Goal: Information Seeking & Learning: Learn about a topic

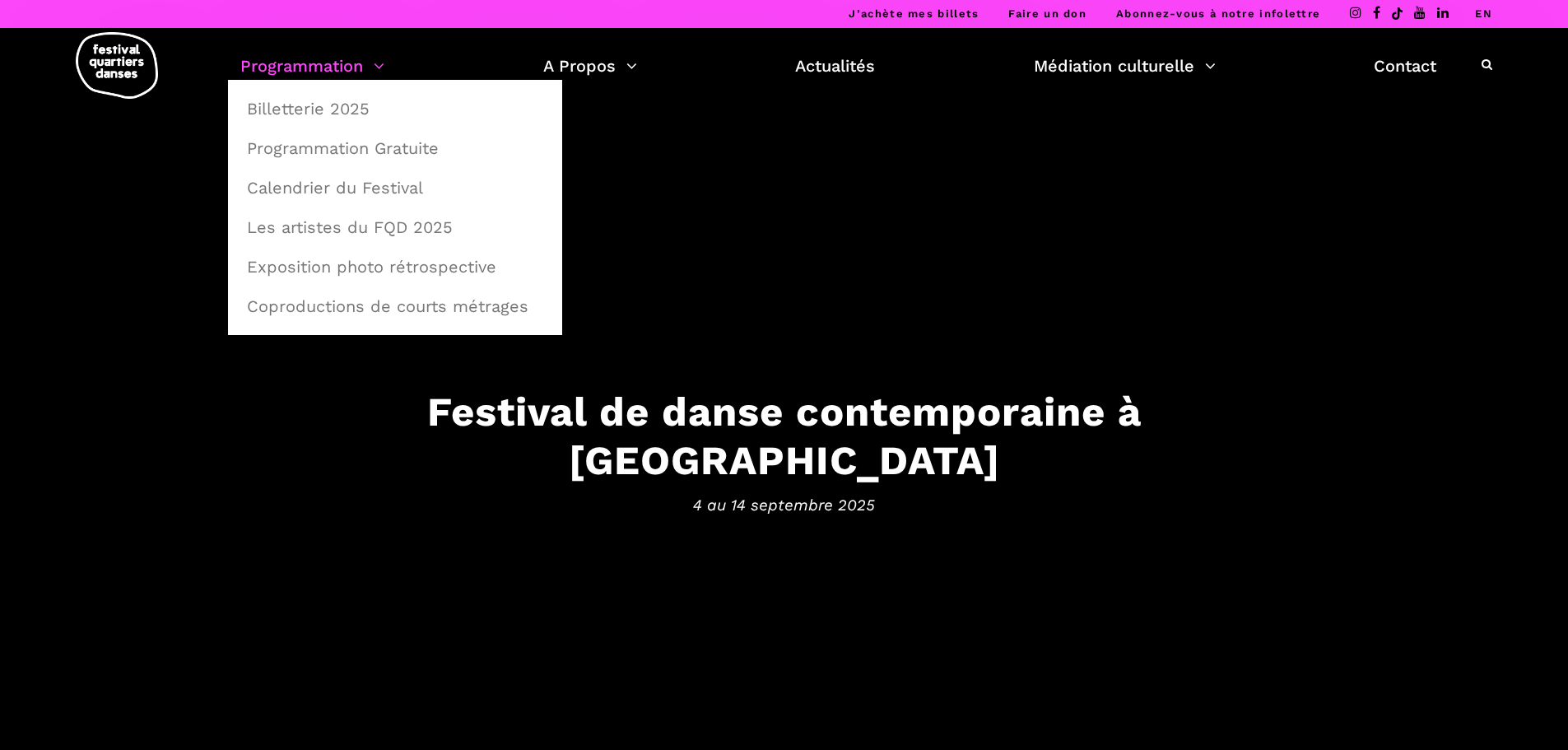
click at [306, 70] on link "Programmation" at bounding box center [313, 66] width 144 height 28
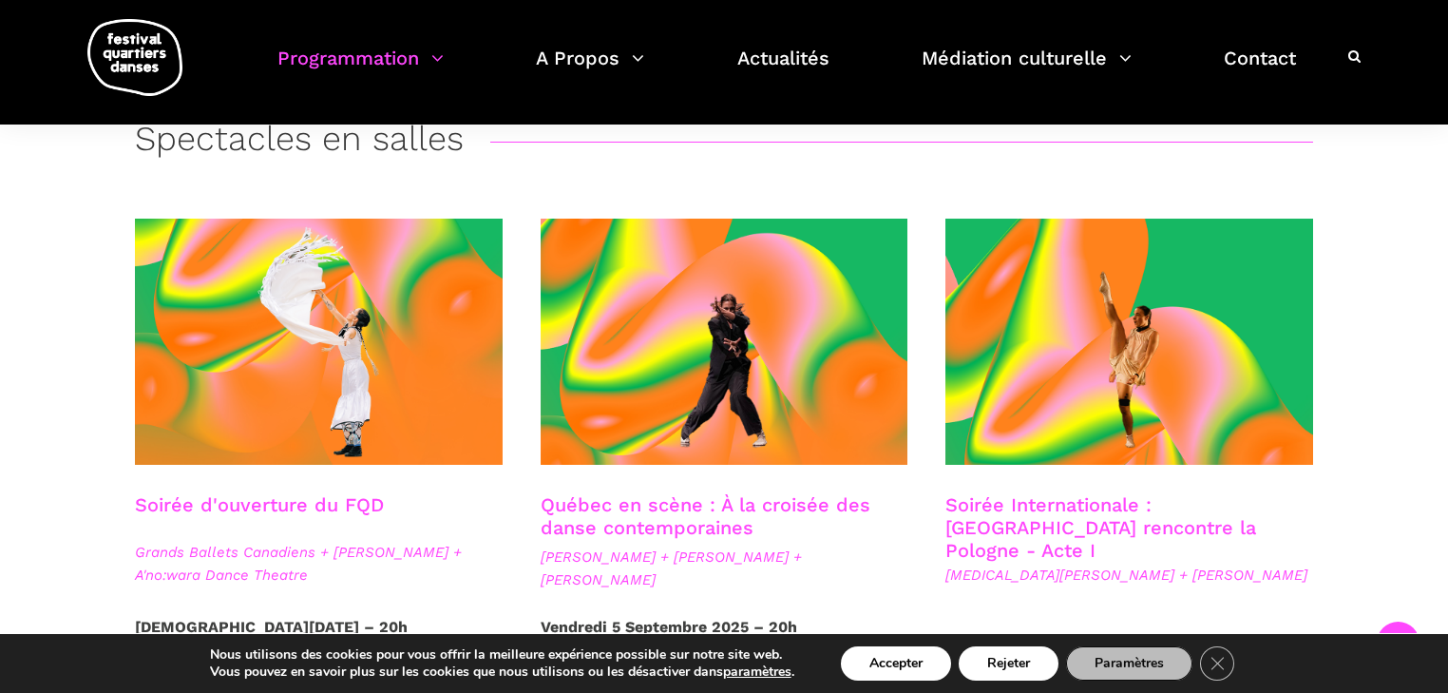
scroll to position [456, 0]
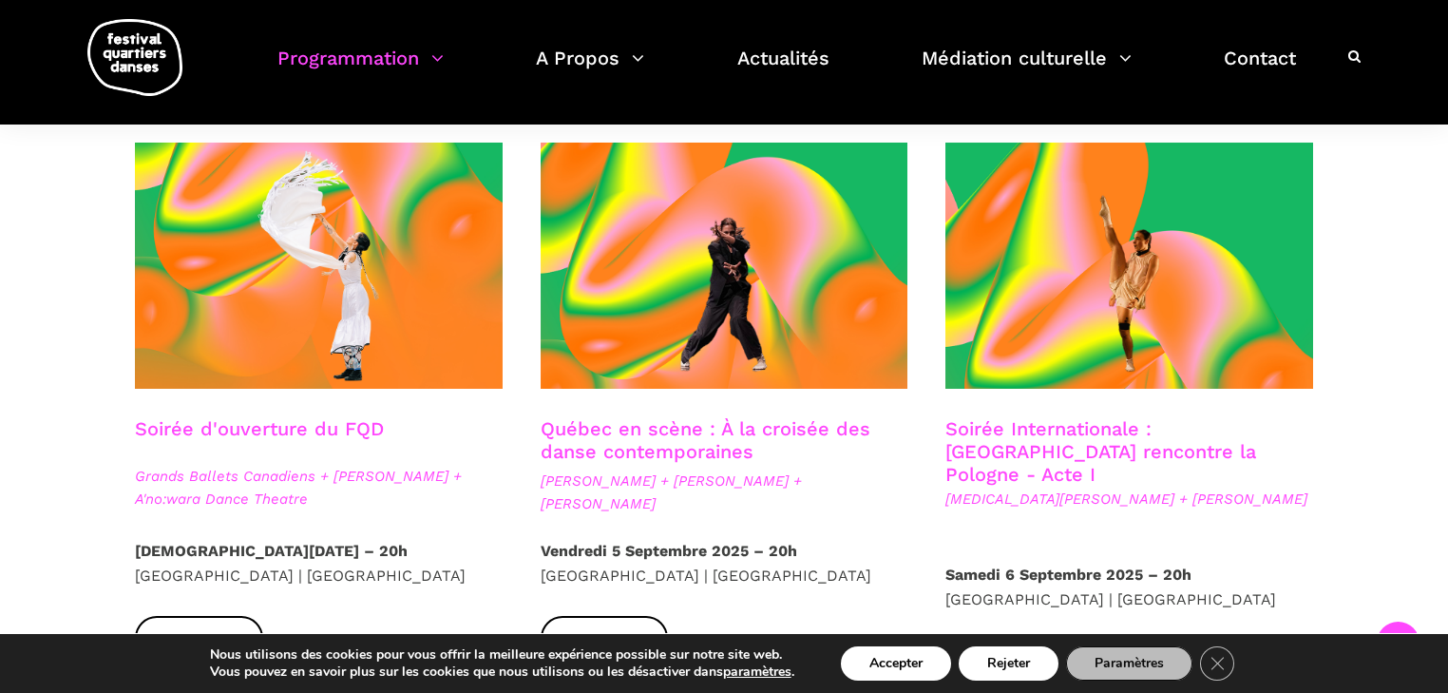
drag, startPoint x: 923, startPoint y: 668, endPoint x: 1106, endPoint y: 622, distance: 189.2
click at [923, 667] on button "Accepter" at bounding box center [896, 663] width 110 height 34
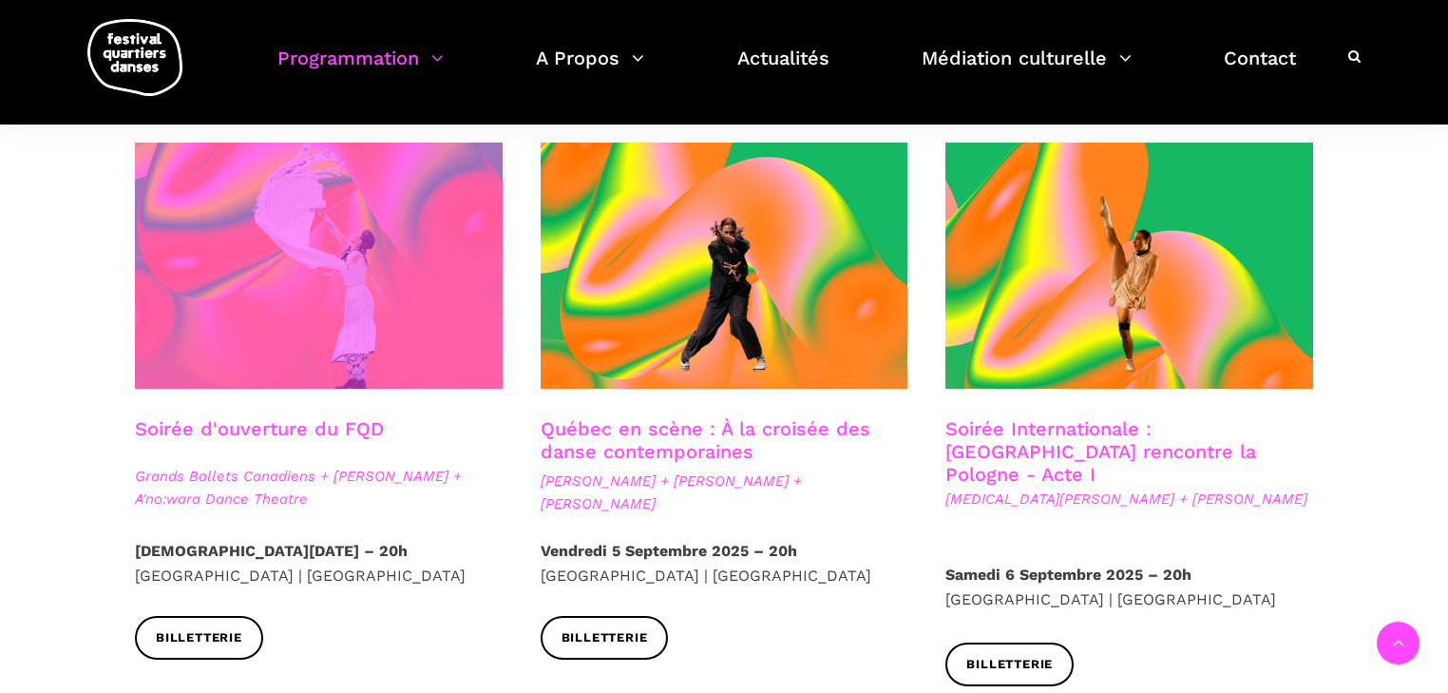
click at [322, 356] on span at bounding box center [319, 266] width 368 height 246
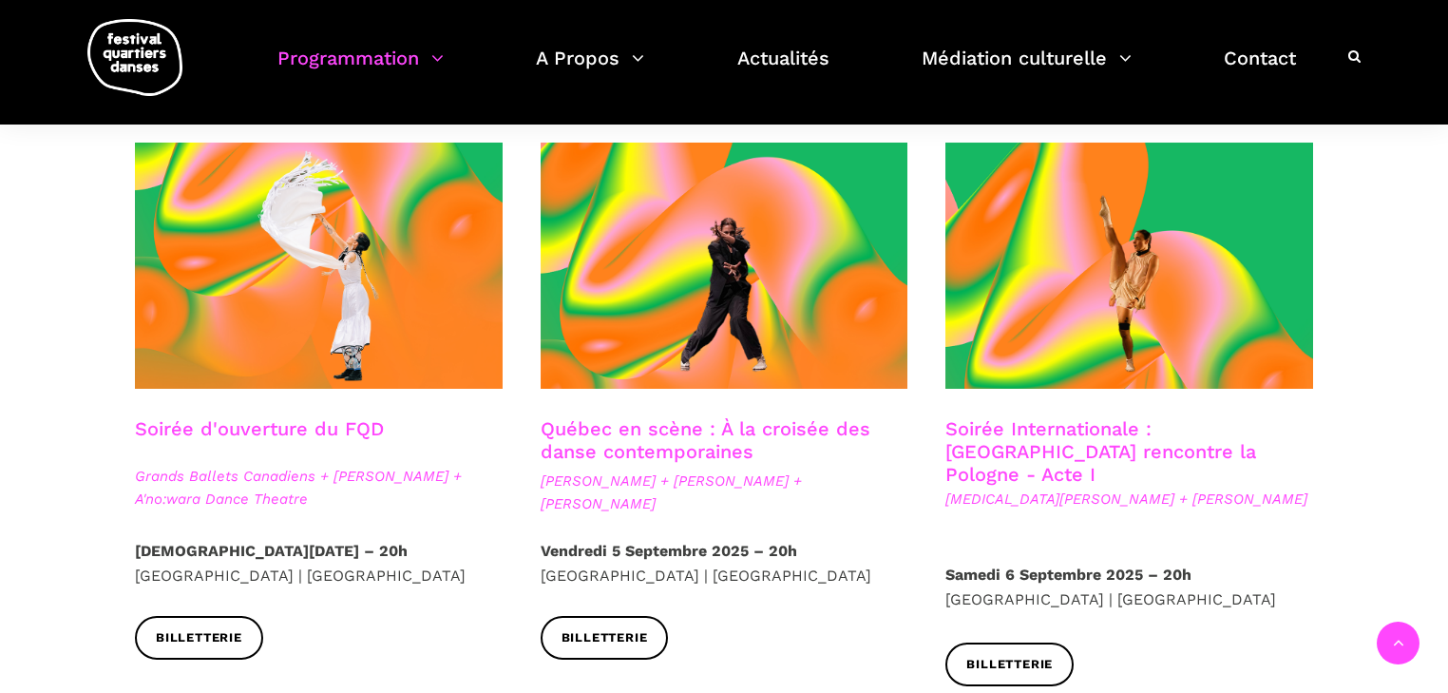
click at [628, 433] on link "Québec en scène : À la croisée des danse contemporaines" at bounding box center [706, 440] width 330 height 46
click at [1029, 443] on link "Soirée Internationale : Montréal rencontre la Pologne - Acte I" at bounding box center [1101, 451] width 311 height 68
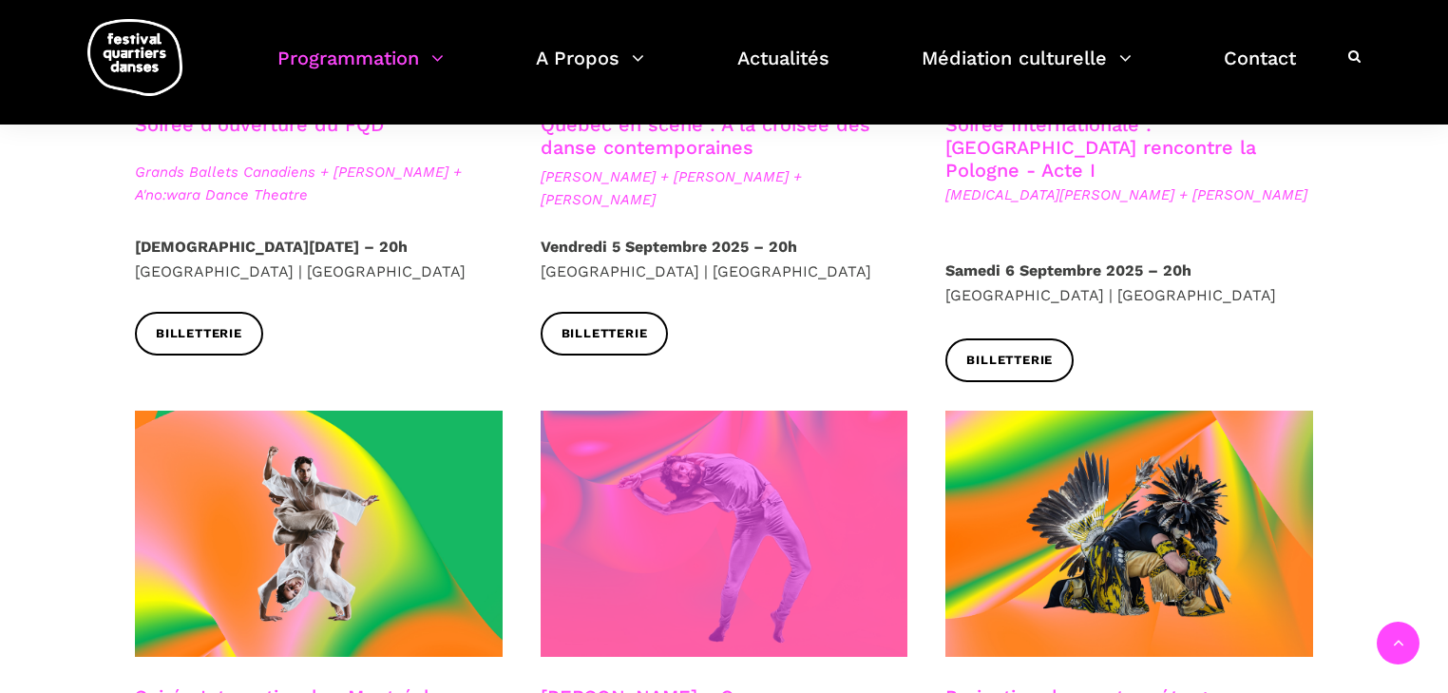
scroll to position [988, 0]
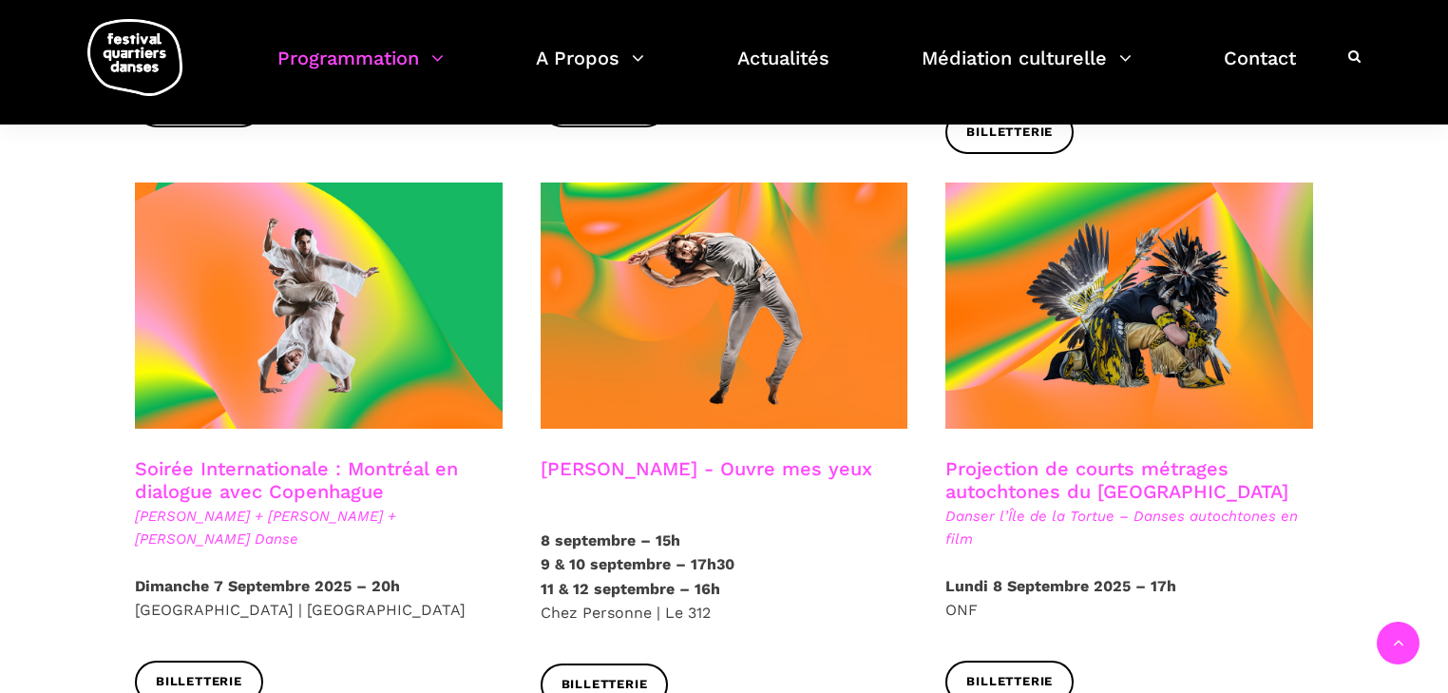
click at [344, 457] on link "Soirée Internationale : Montréal en dialogue avec Copenhague" at bounding box center [296, 480] width 323 height 46
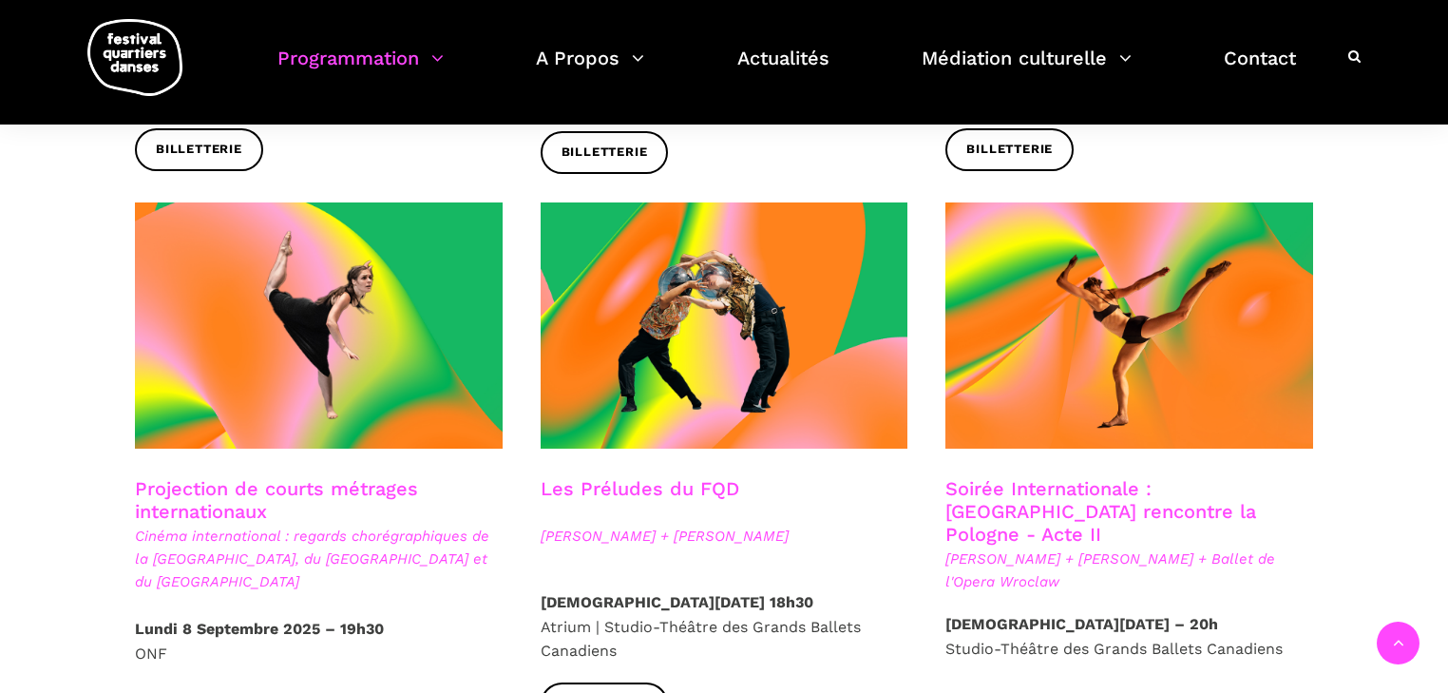
scroll to position [1597, 0]
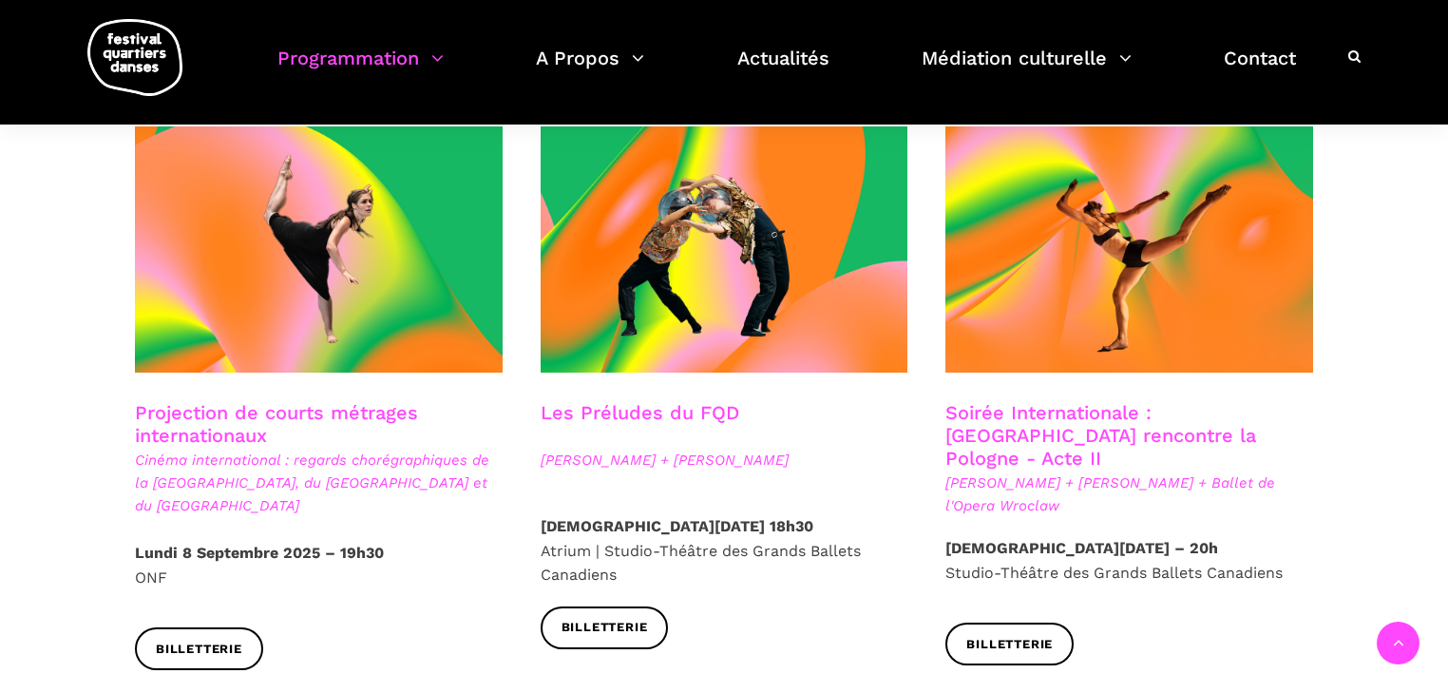
click at [698, 401] on link "Les Préludes du FQD" at bounding box center [640, 412] width 199 height 23
click at [1037, 401] on link "Soirée Internationale : Montréal rencontre la Pologne - Acte II" at bounding box center [1101, 435] width 311 height 68
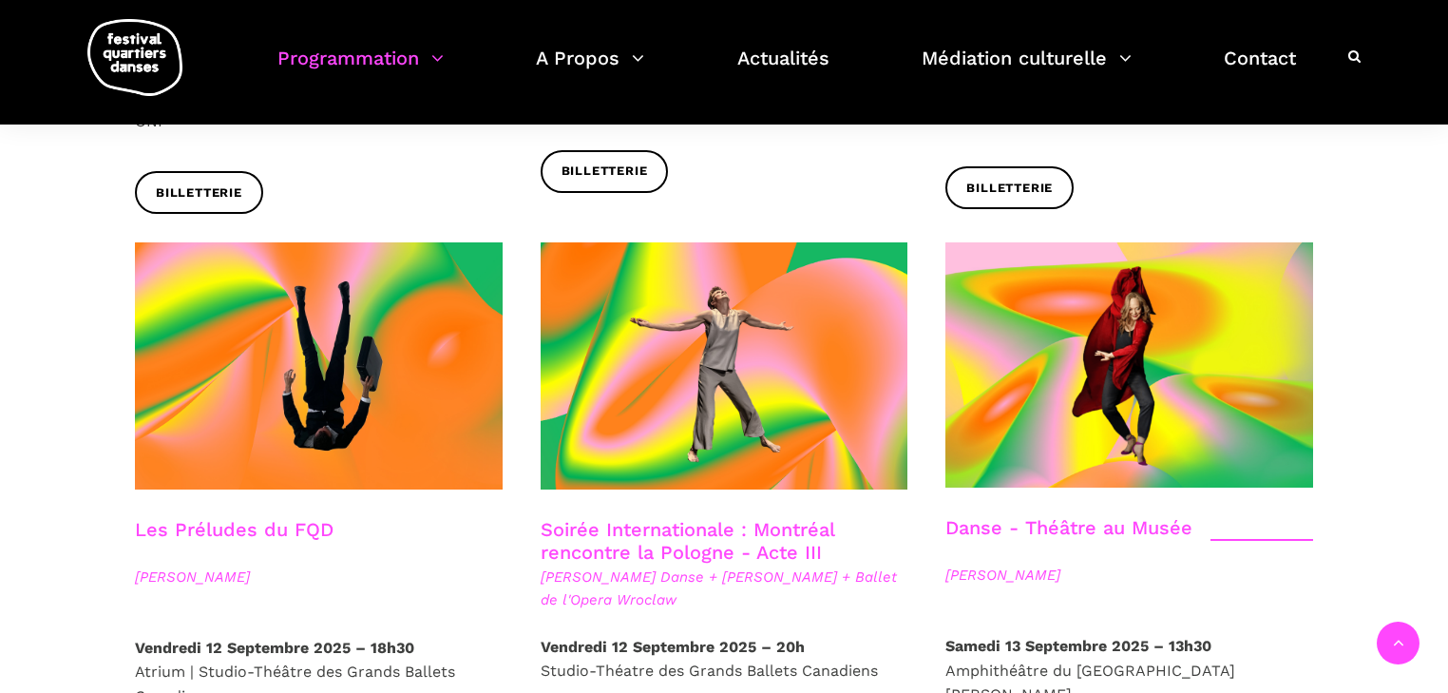
scroll to position [2129, 0]
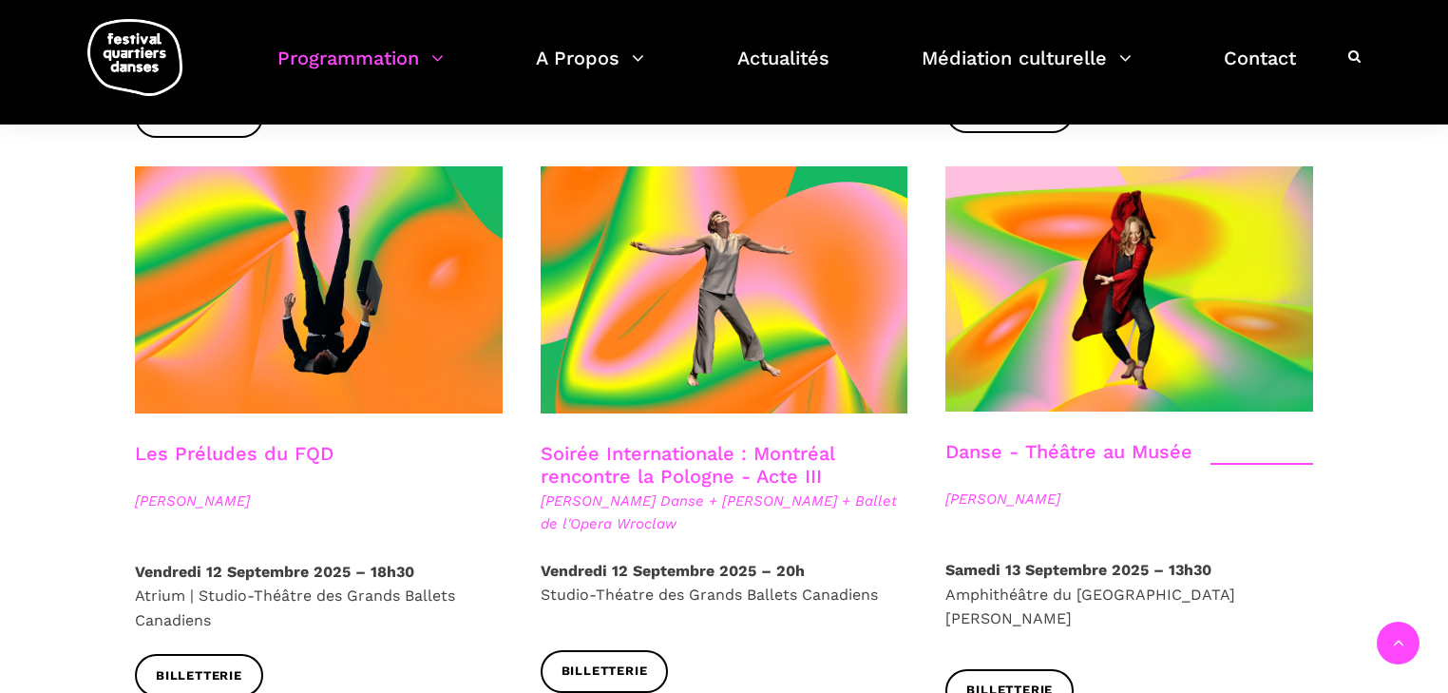
click at [278, 442] on link "Les Préludes du FQD" at bounding box center [234, 453] width 199 height 23
click at [719, 442] on link "Soirée Internationale : Montréal rencontre la Pologne - Acte III" at bounding box center [688, 465] width 294 height 46
click at [1007, 440] on link "Danse - Théâtre au Musée" at bounding box center [1069, 451] width 247 height 23
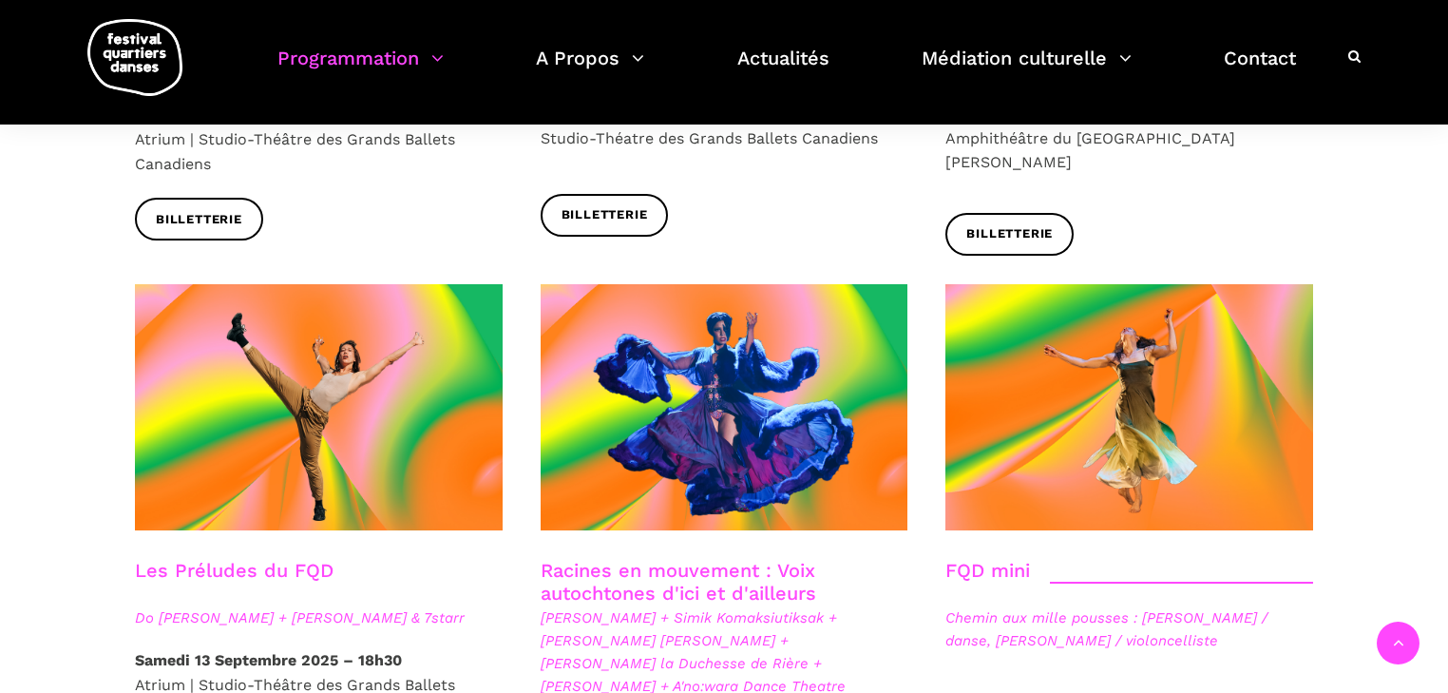
scroll to position [2737, 0]
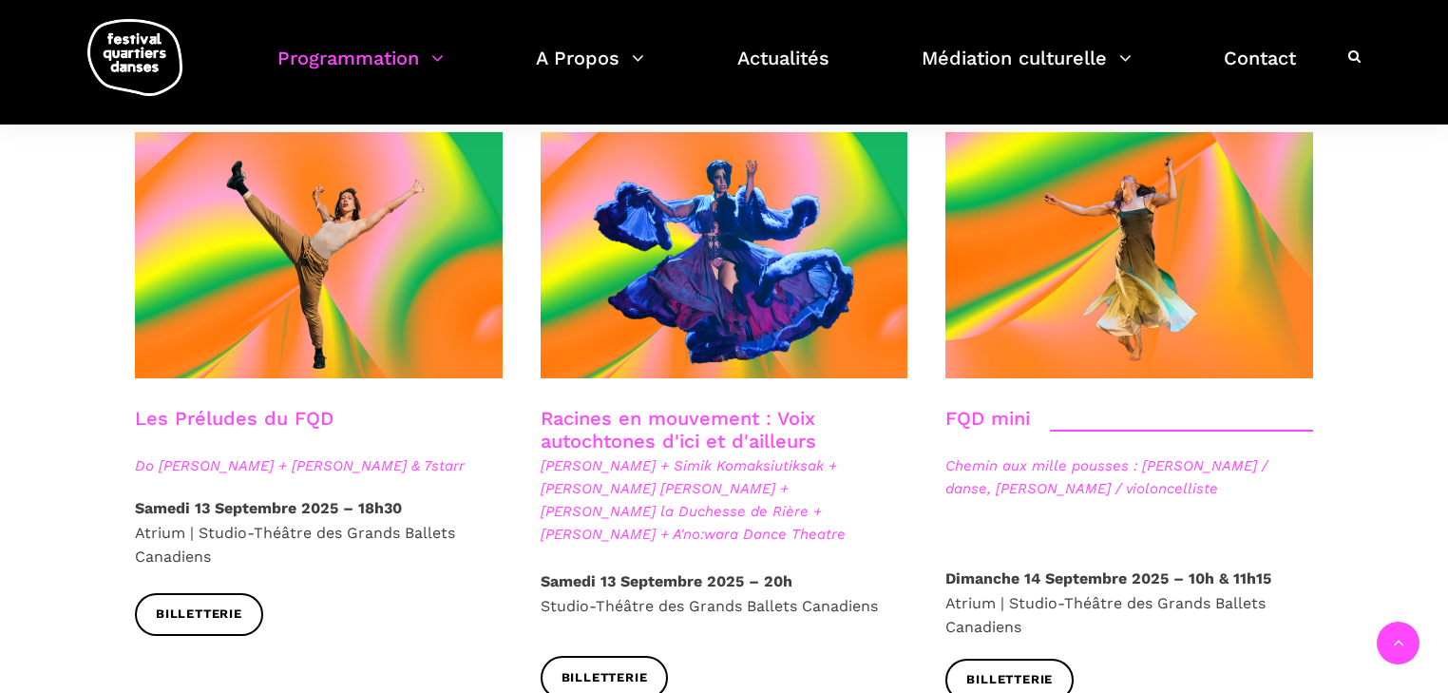
click at [285, 407] on link "Les Préludes du FQD" at bounding box center [234, 418] width 199 height 23
click at [761, 407] on link "Racines en mouvement : Voix autochtones d'ici et d'ailleurs" at bounding box center [679, 430] width 276 height 46
click at [631, 407] on link "Racines en mouvement : Voix autochtones d'ici et d'ailleurs" at bounding box center [679, 430] width 276 height 46
click at [994, 407] on link "FQD mini" at bounding box center [988, 418] width 85 height 23
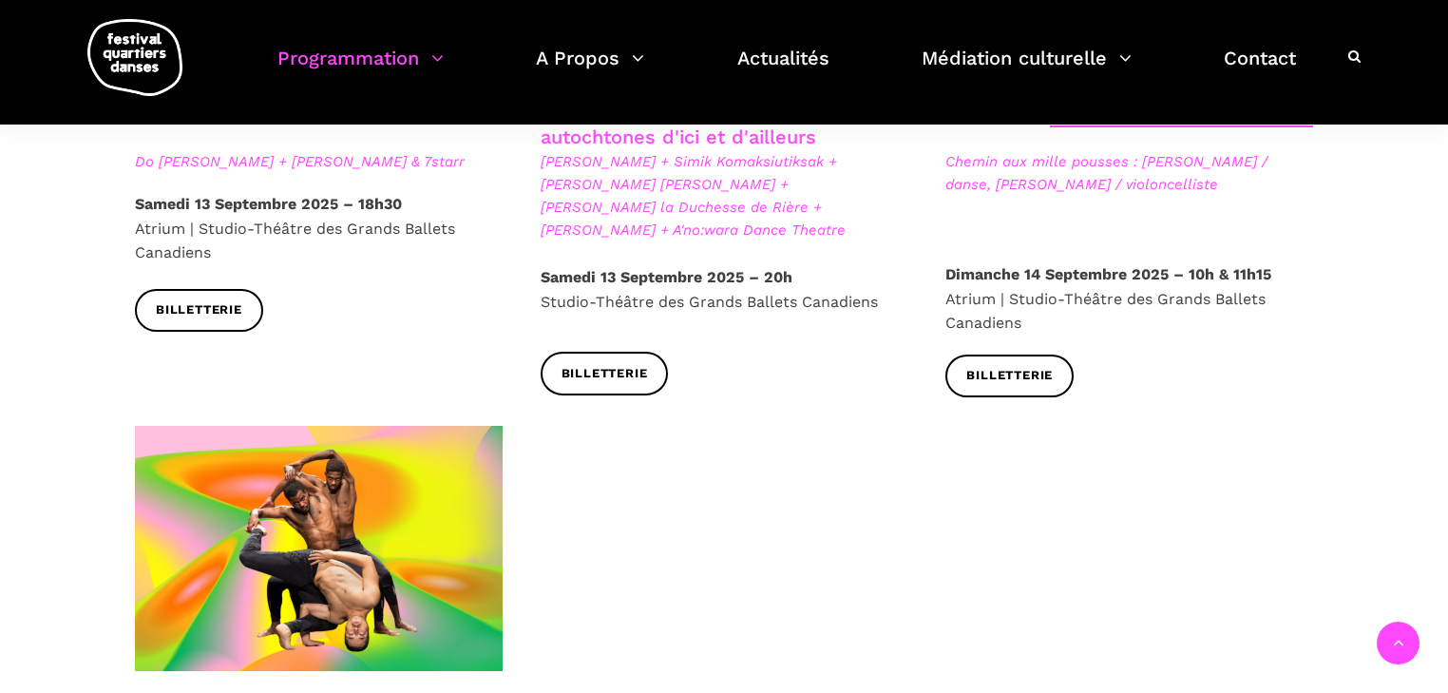
scroll to position [3269, 0]
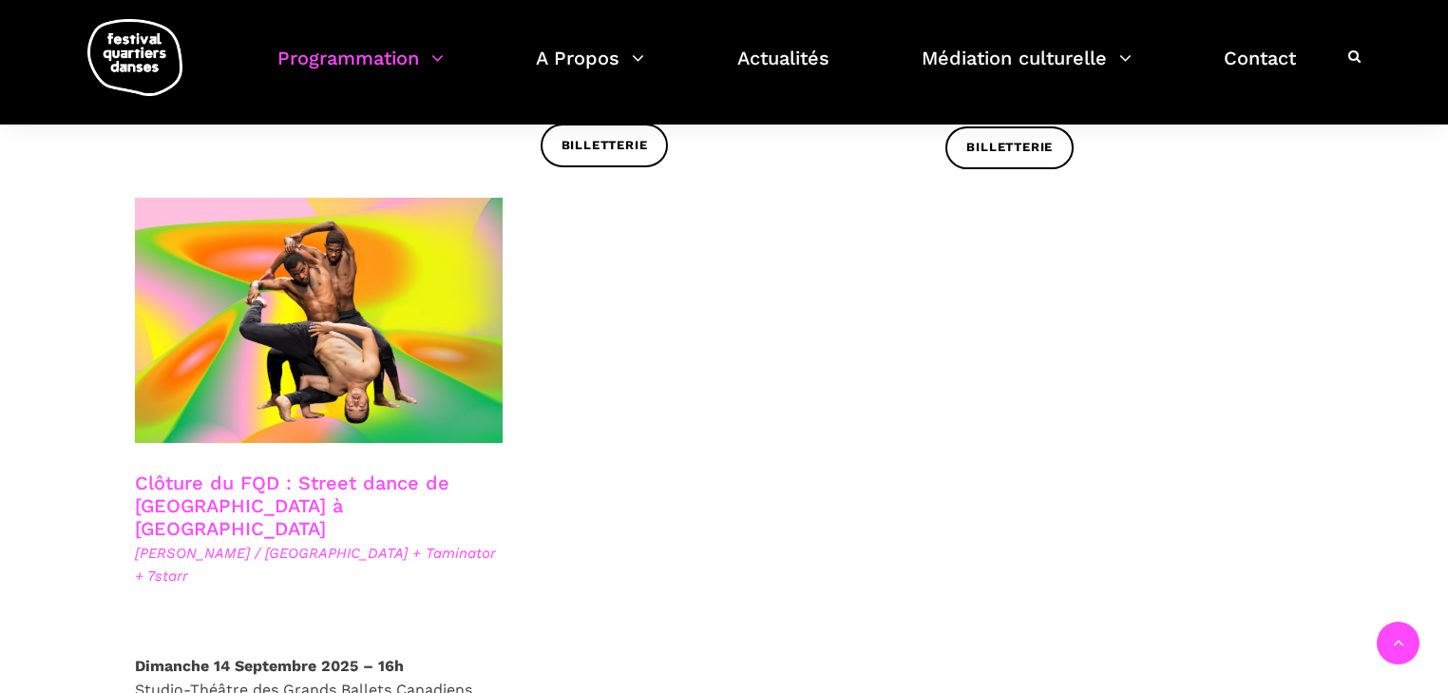
click at [236, 471] on link "Clôture du FQD : Street dance de Copenhague à Montréal" at bounding box center [292, 505] width 315 height 68
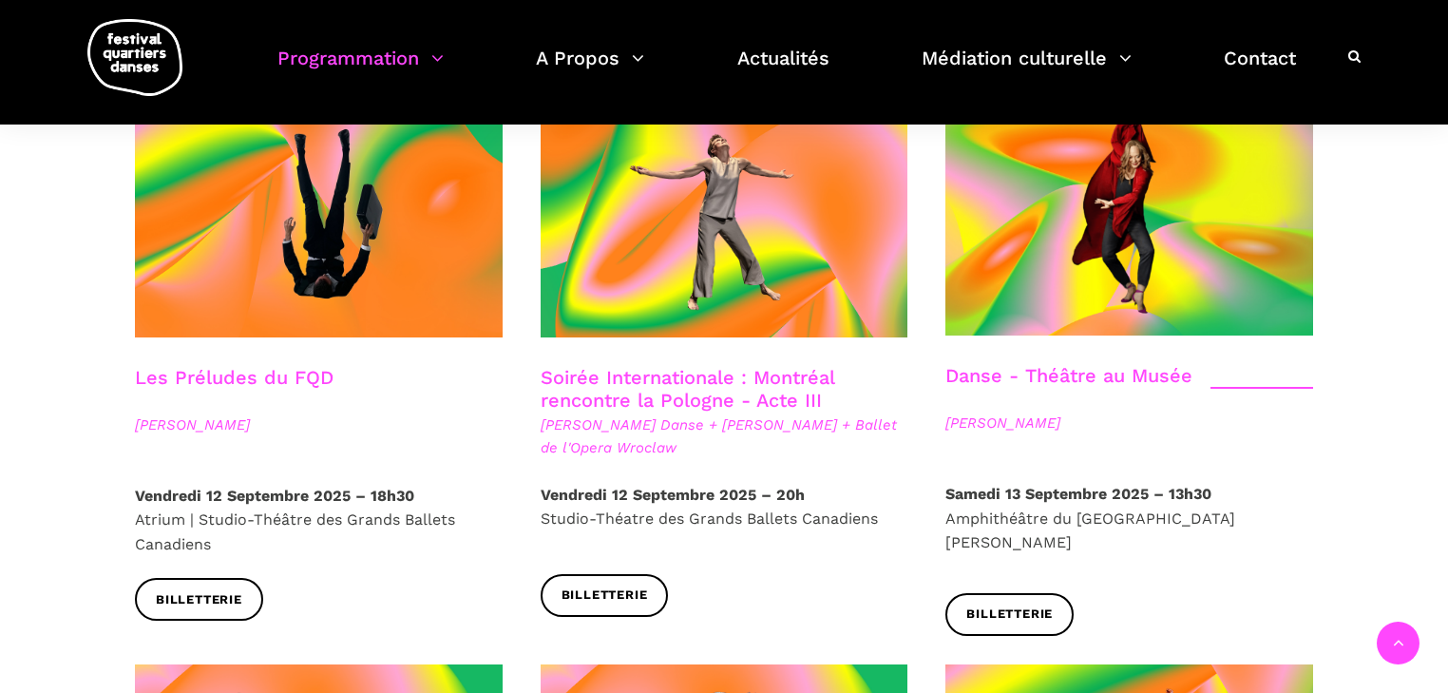
scroll to position [1977, 0]
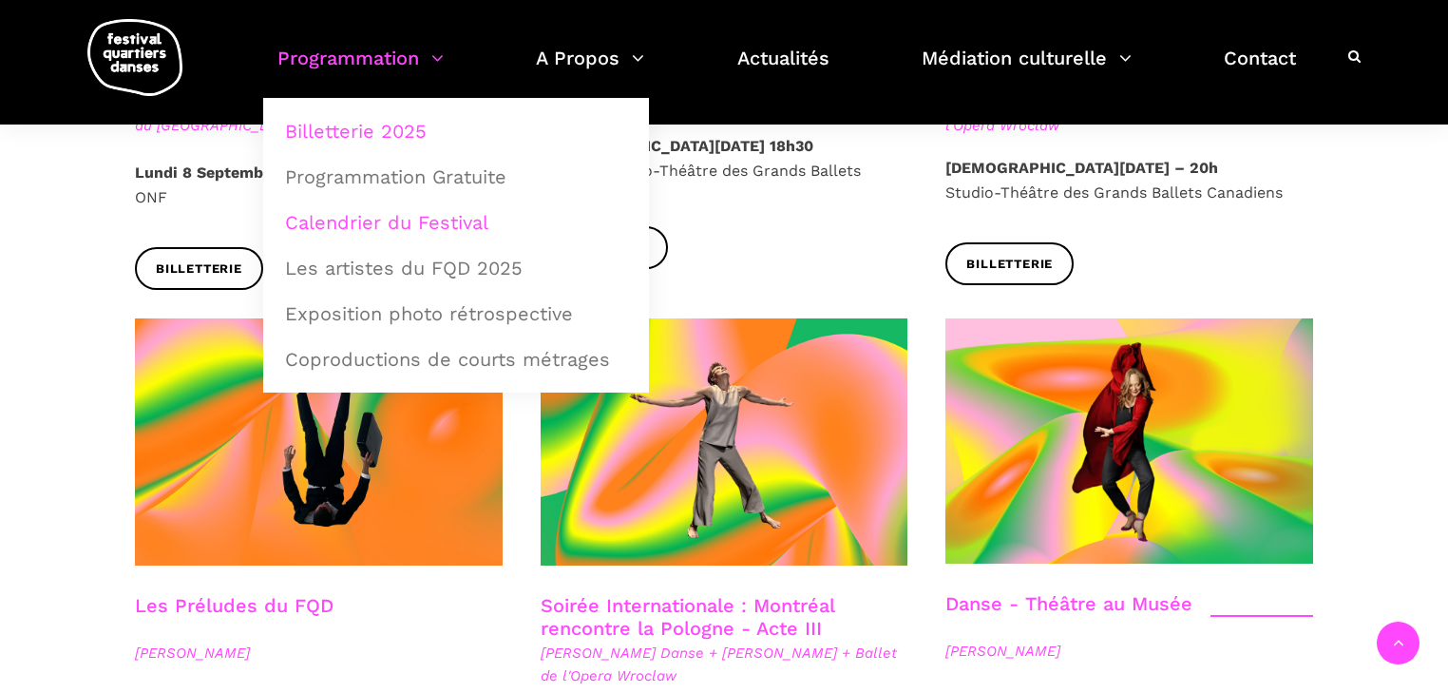
click at [389, 219] on link "Calendrier du Festival" at bounding box center [456, 223] width 365 height 44
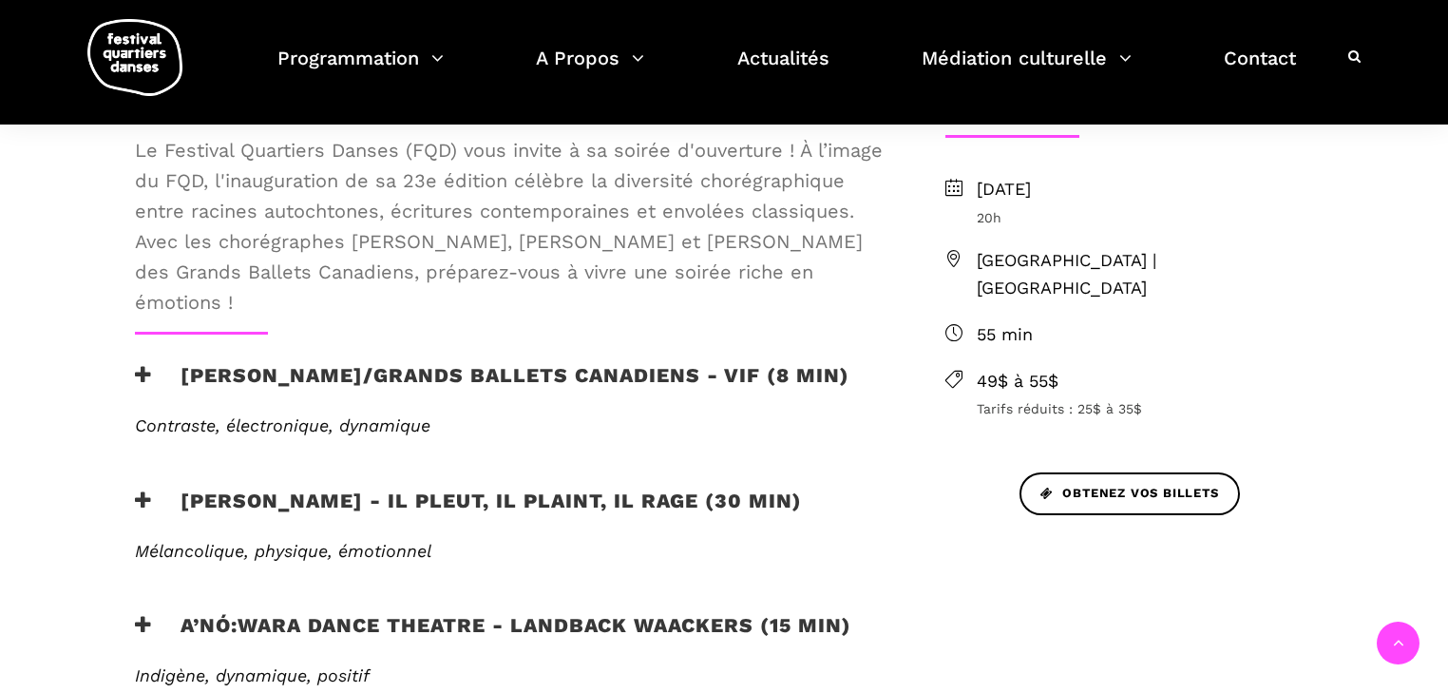
scroll to position [684, 0]
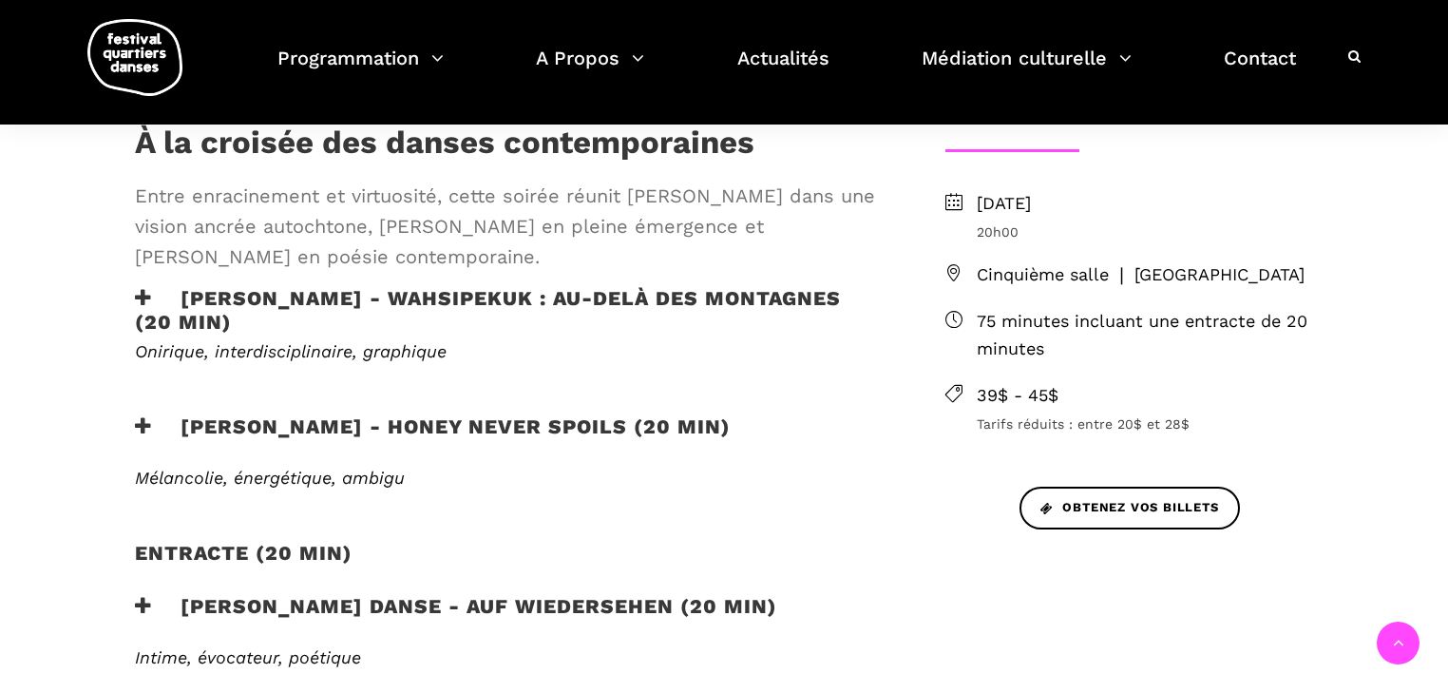
scroll to position [608, 0]
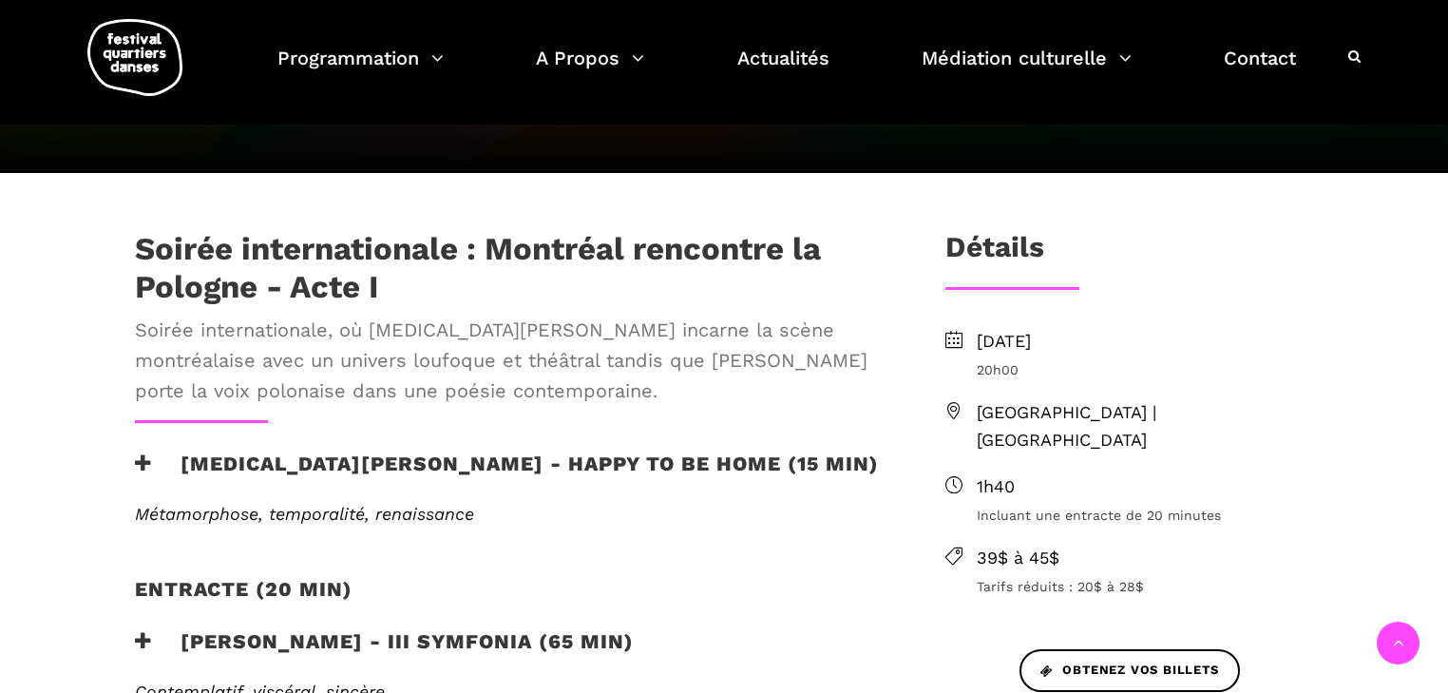
scroll to position [532, 0]
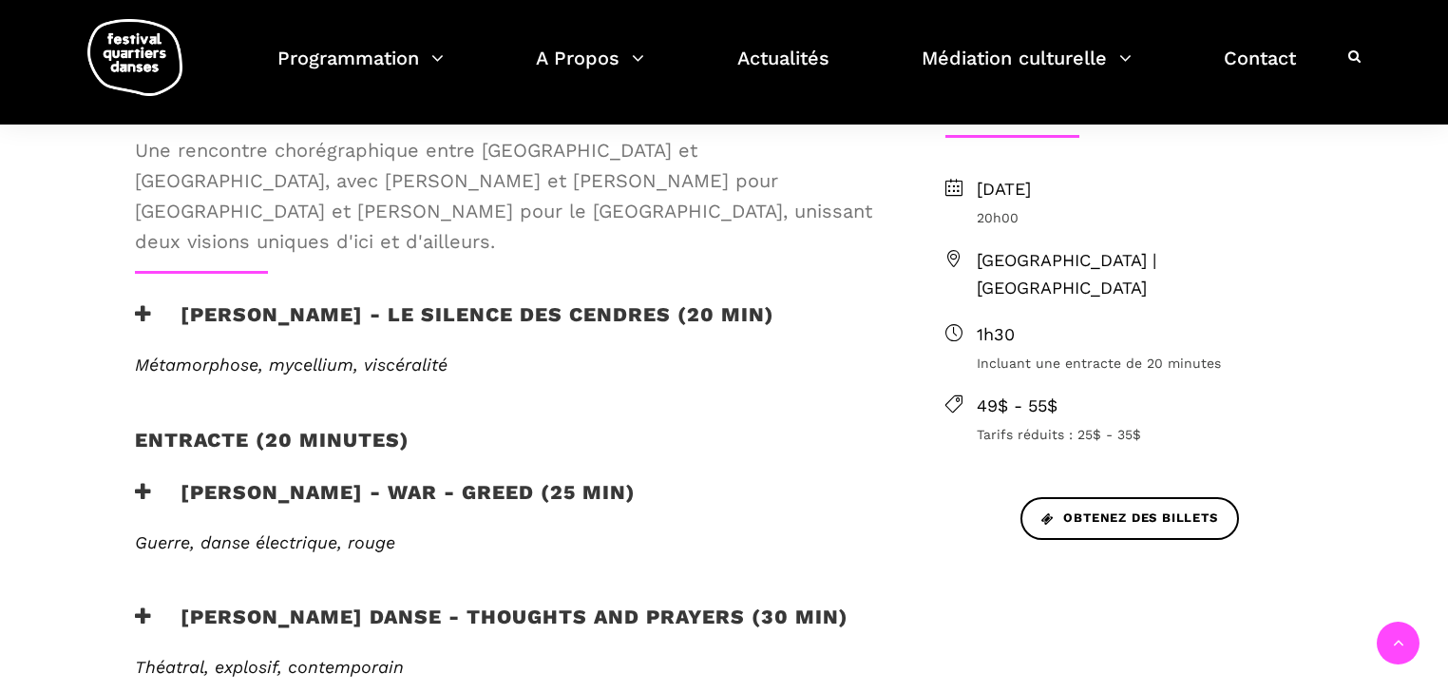
scroll to position [684, 0]
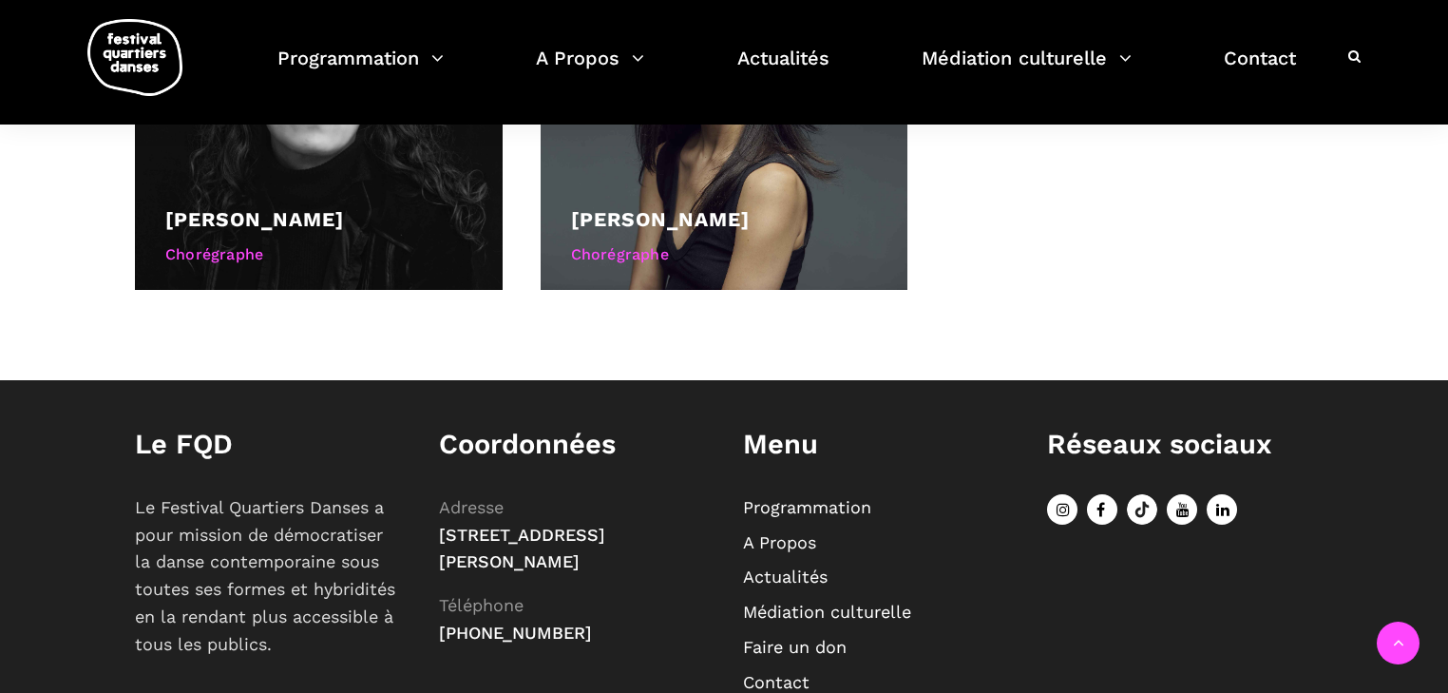
scroll to position [1581, 0]
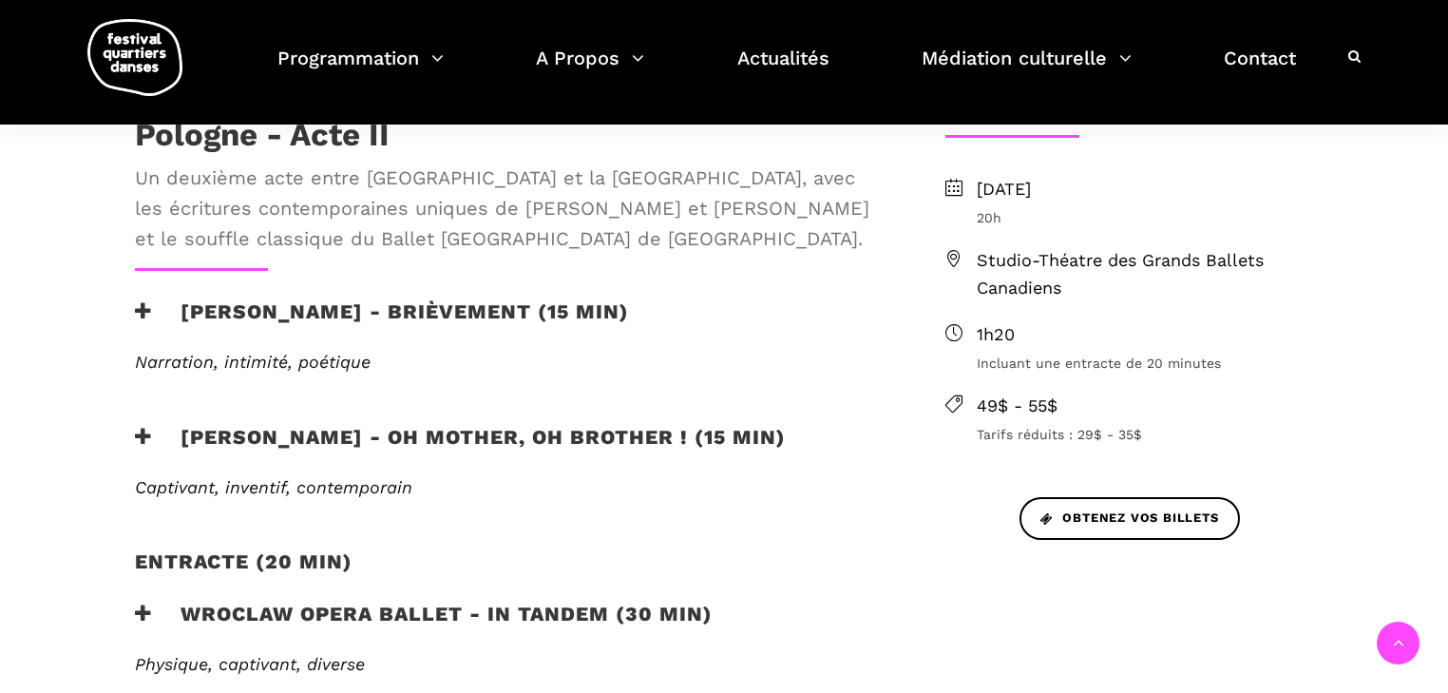
scroll to position [684, 0]
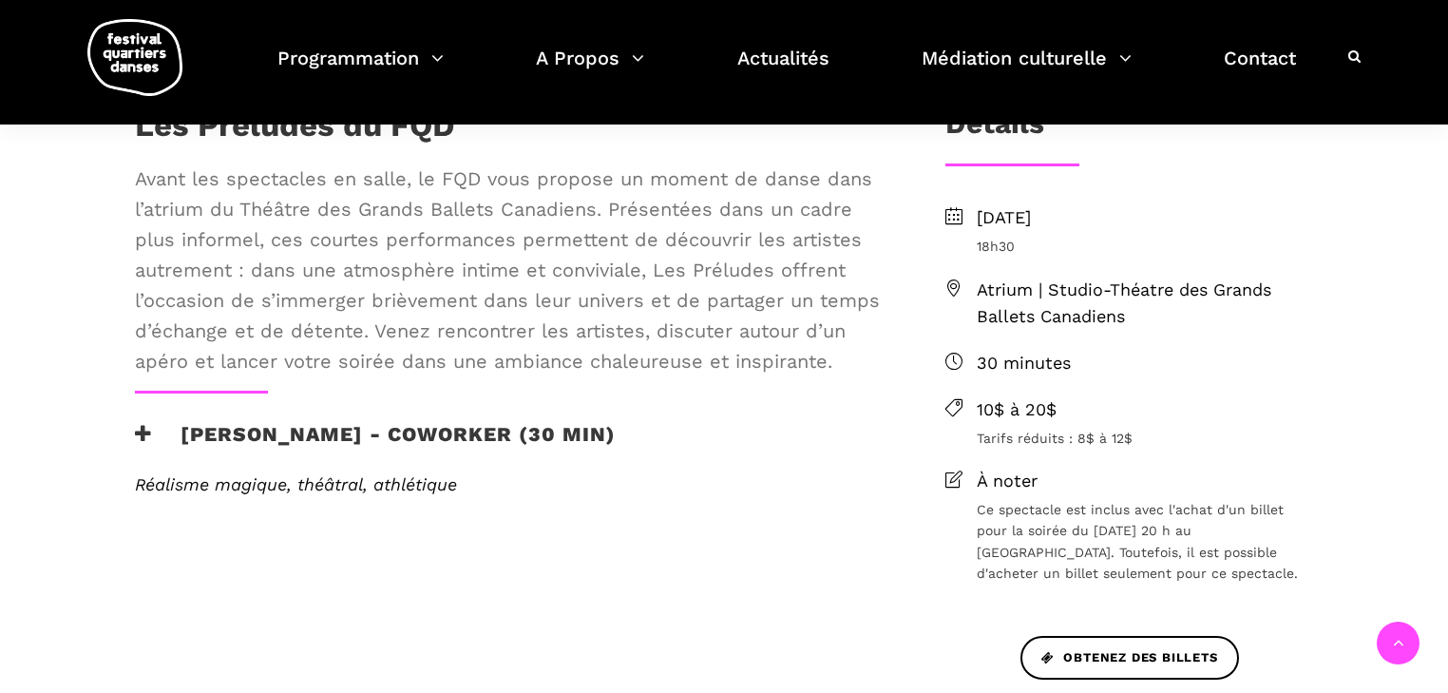
scroll to position [380, 0]
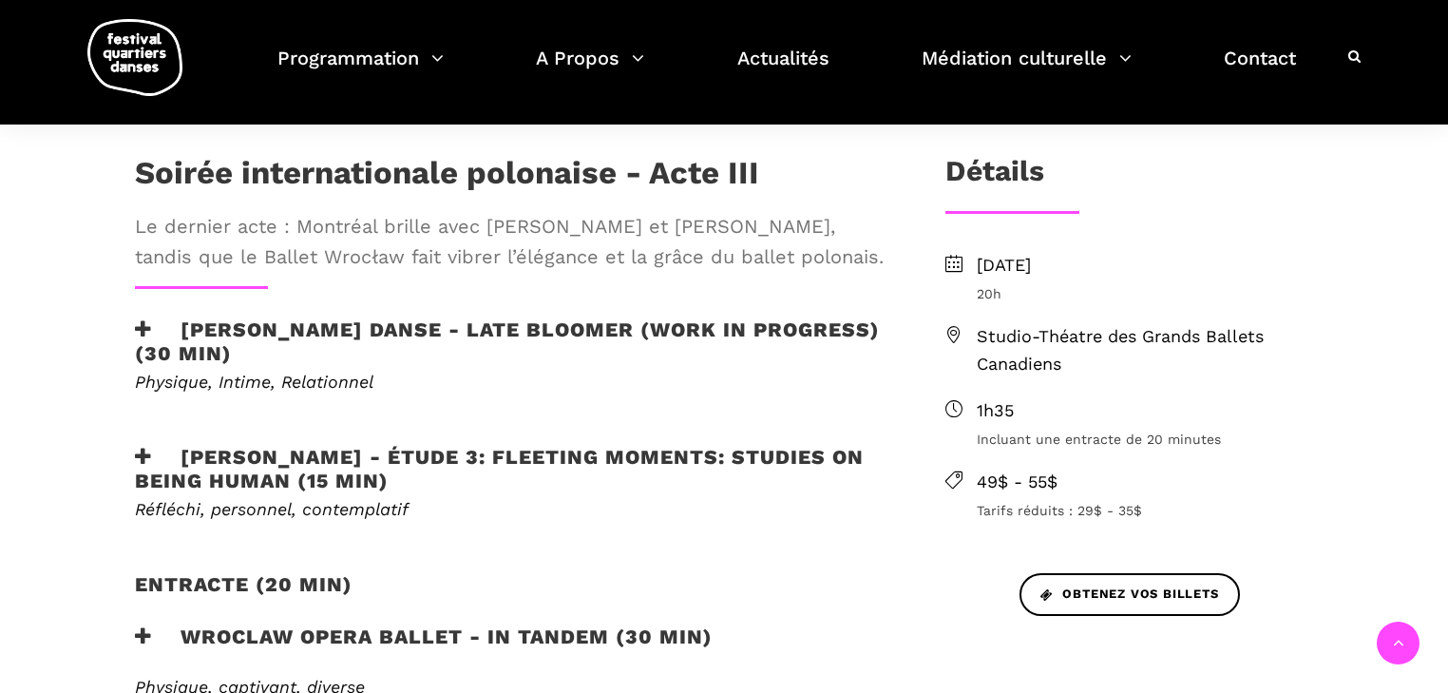
scroll to position [608, 0]
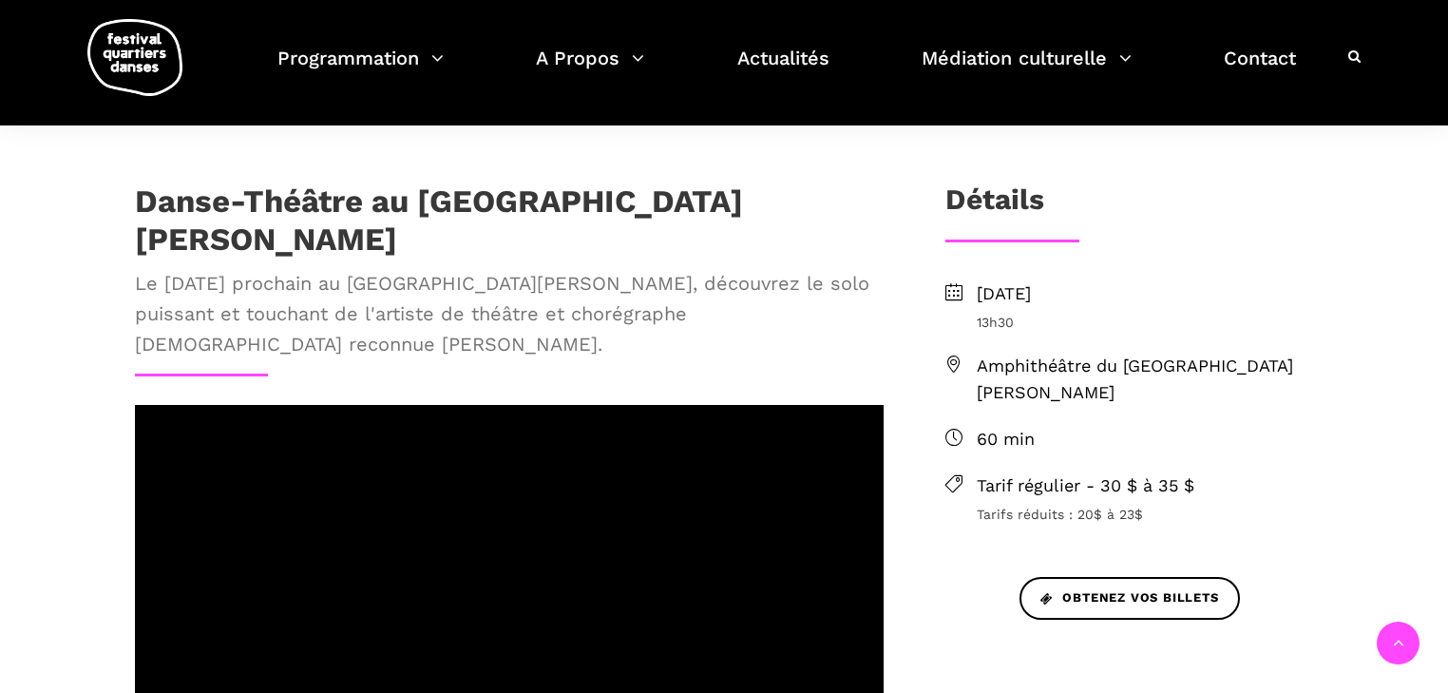
scroll to position [532, 0]
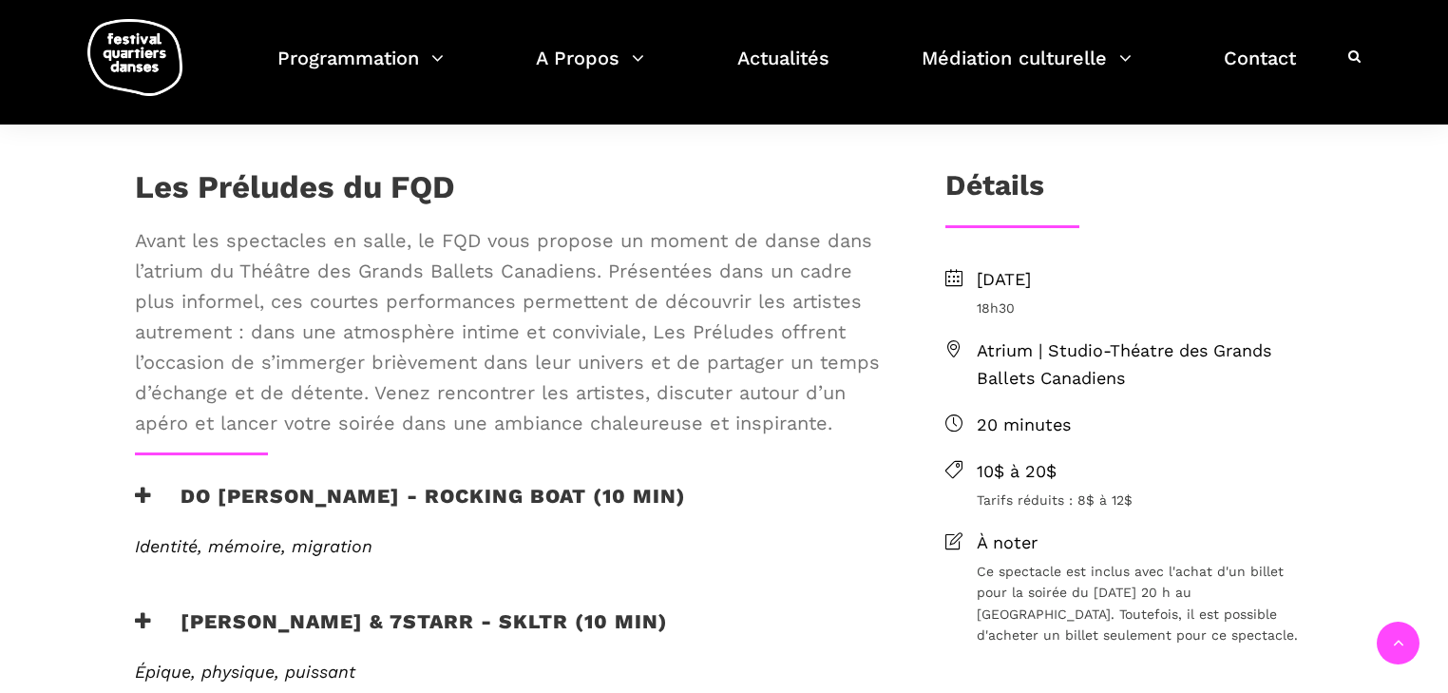
scroll to position [532, 0]
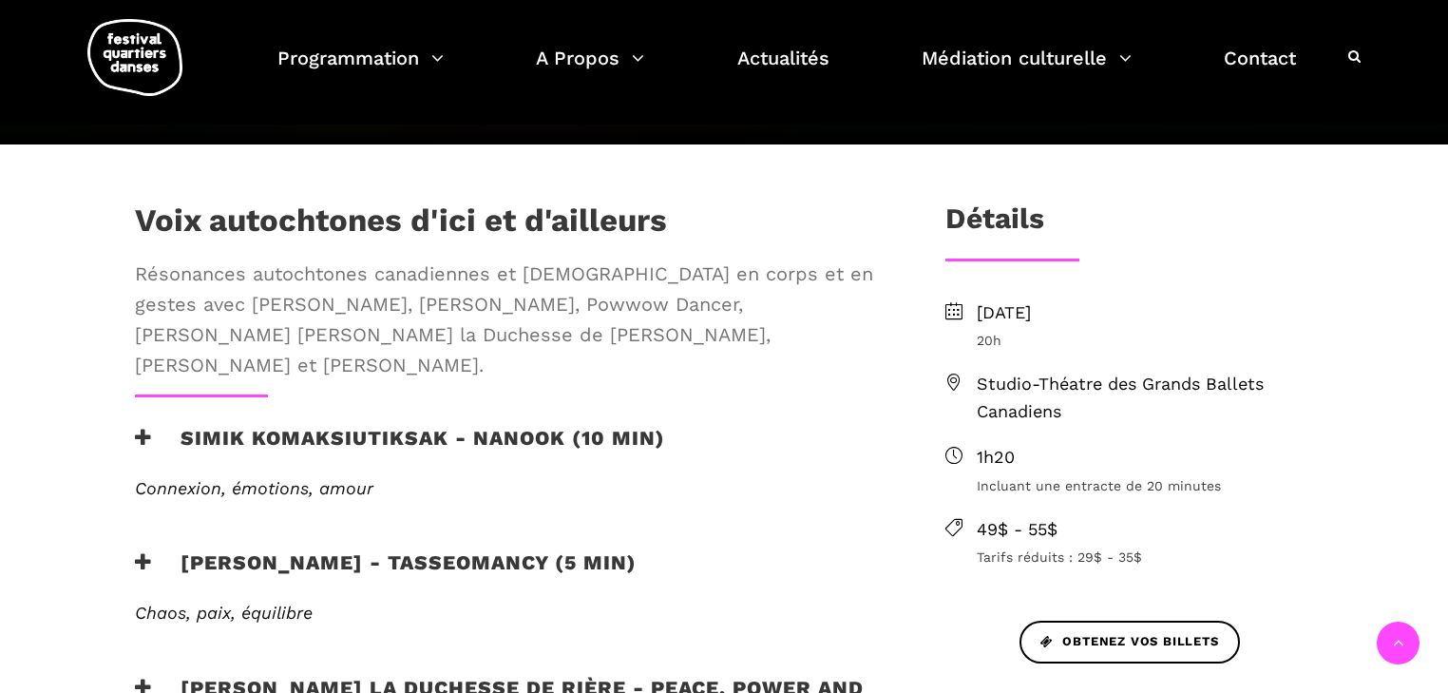
scroll to position [684, 0]
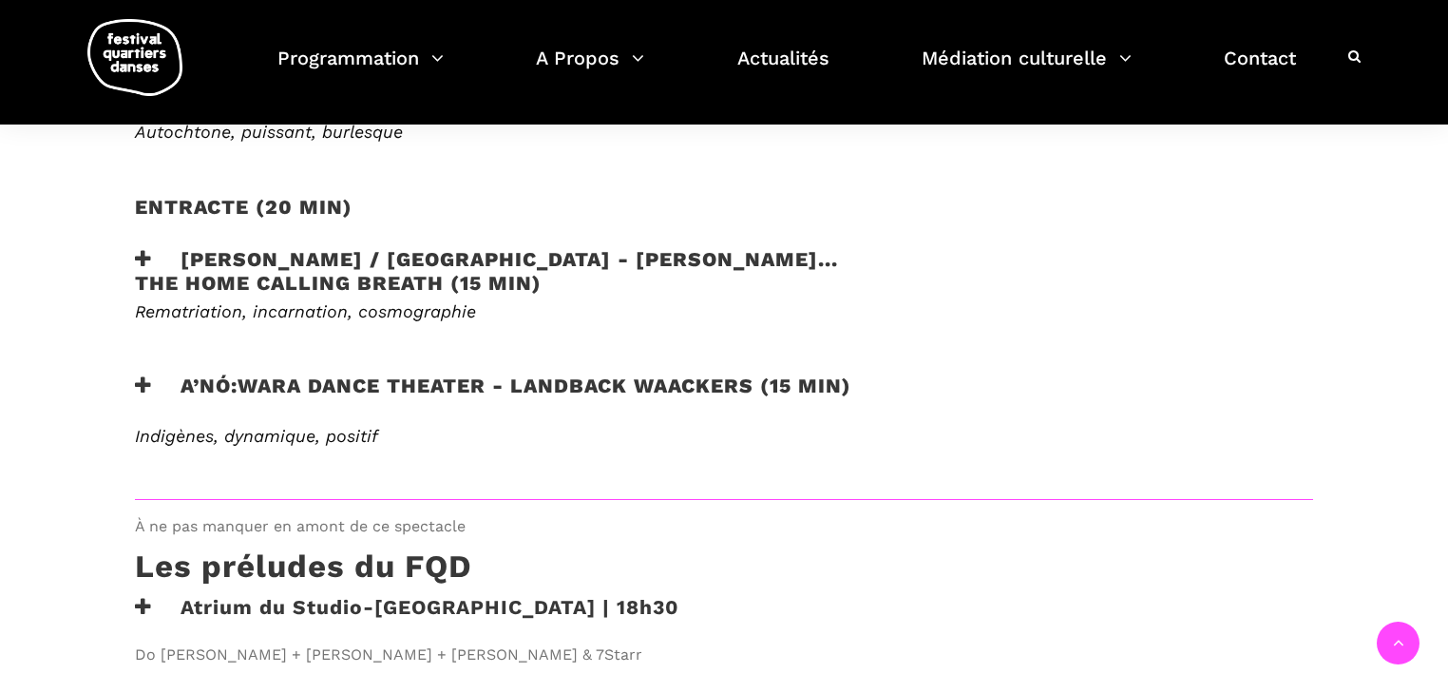
scroll to position [1293, 0]
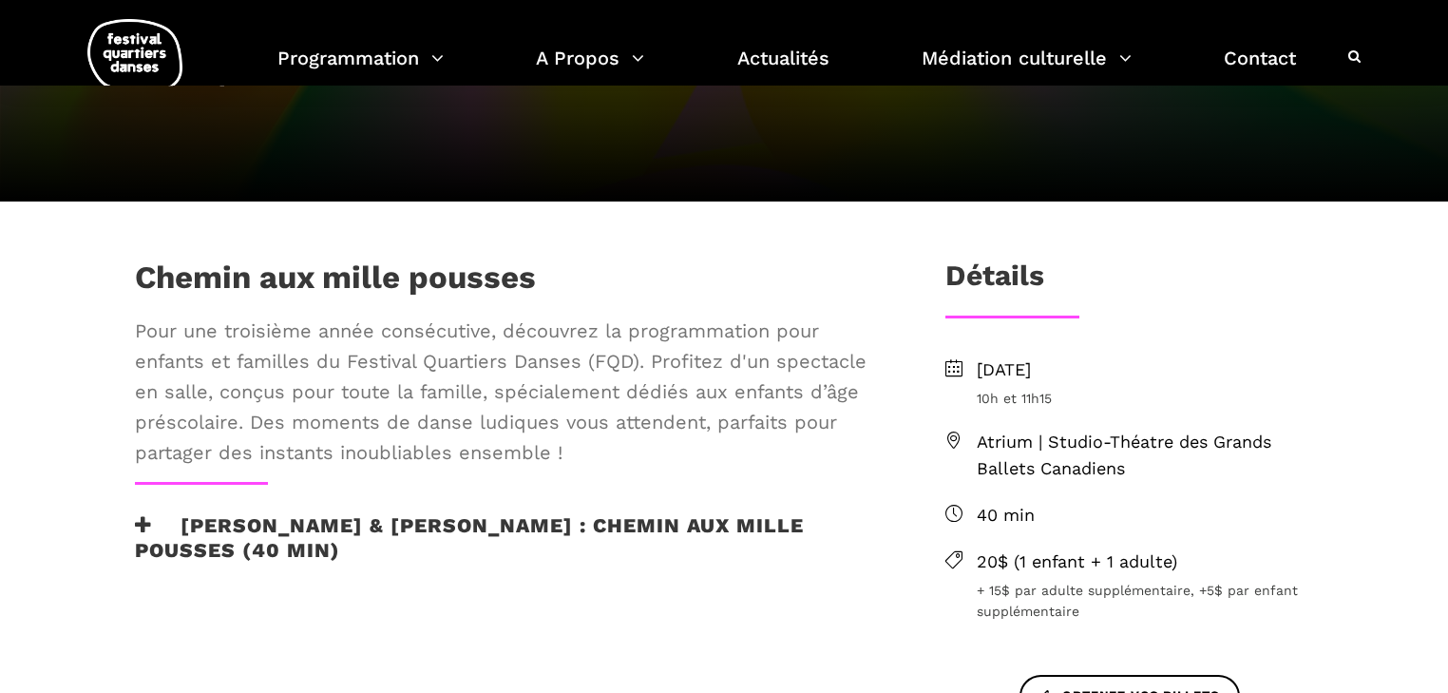
scroll to position [380, 0]
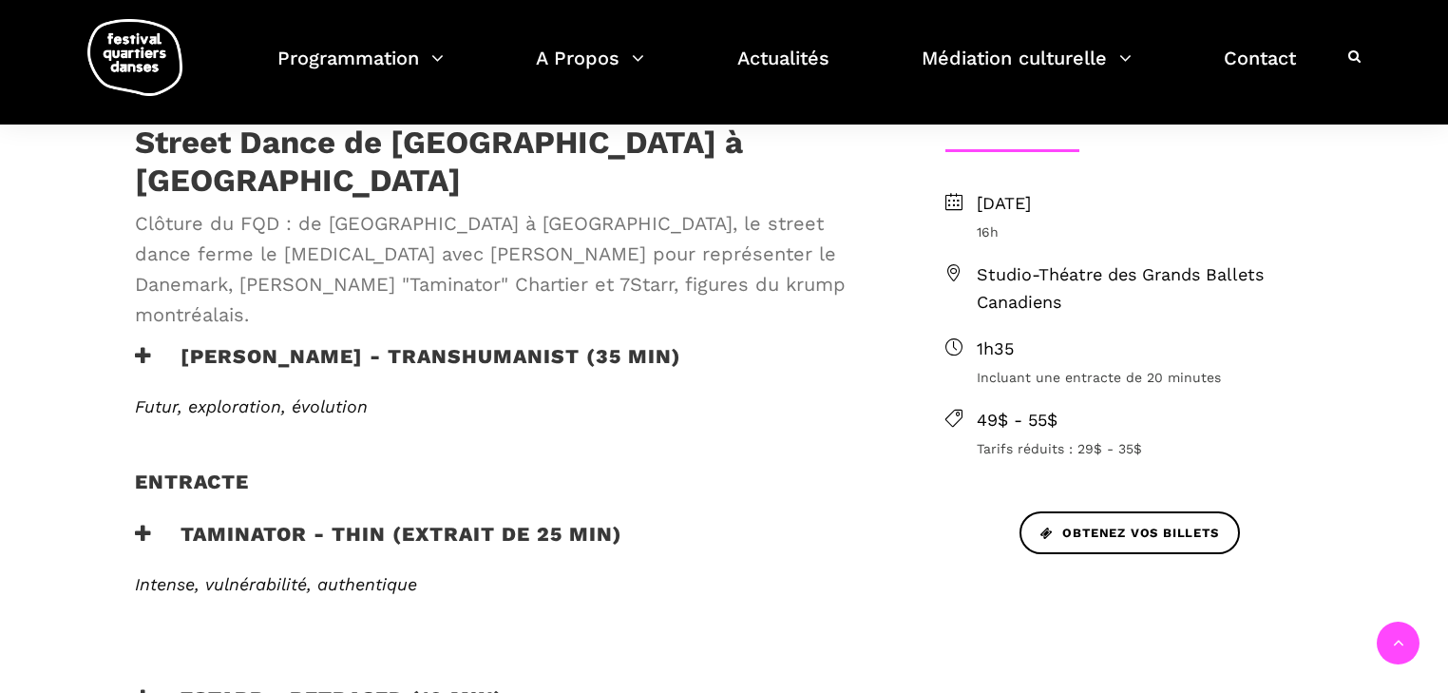
scroll to position [608, 0]
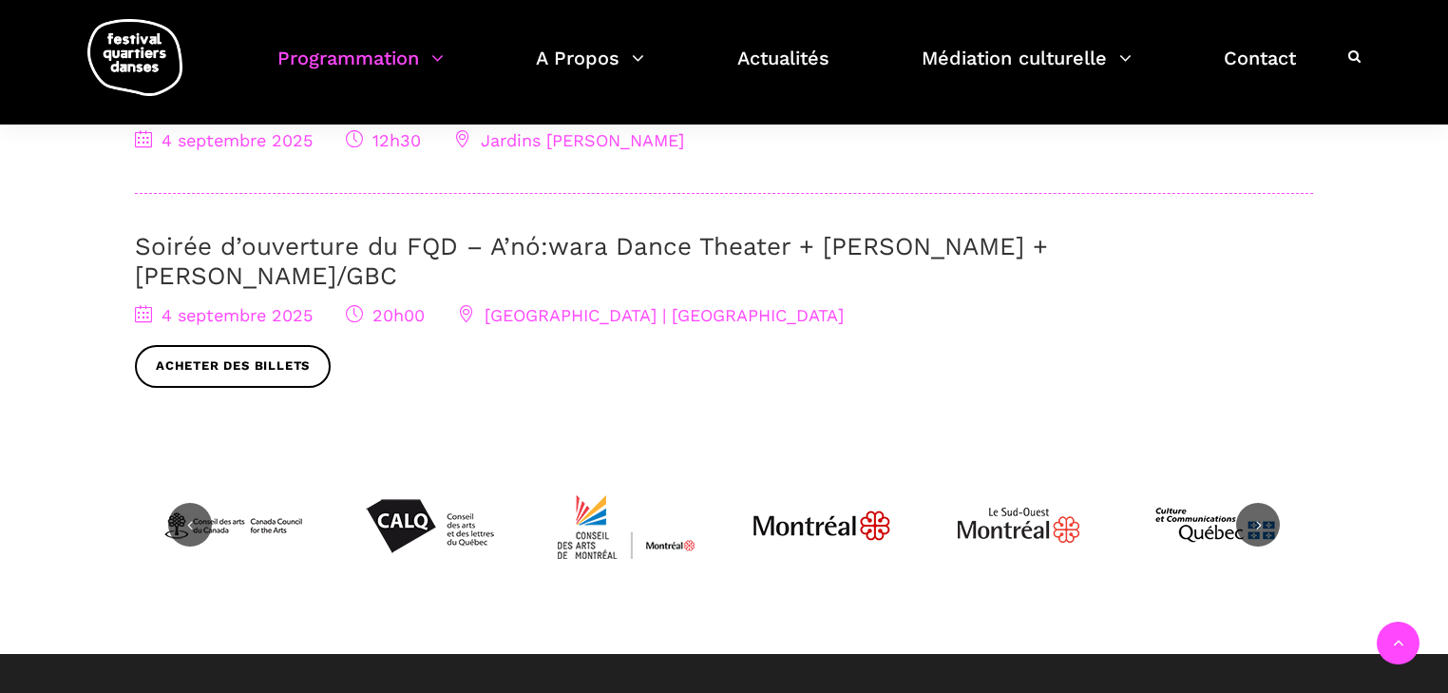
scroll to position [380, 0]
